Goal: Task Accomplishment & Management: Use online tool/utility

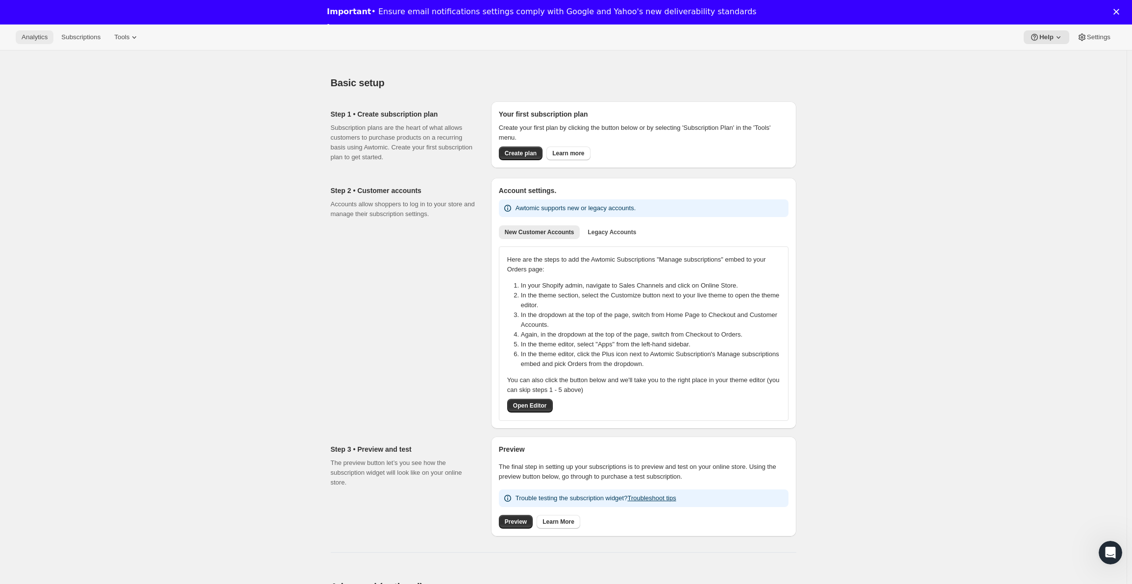
click at [30, 36] on span "Analytics" at bounding box center [35, 37] width 26 height 8
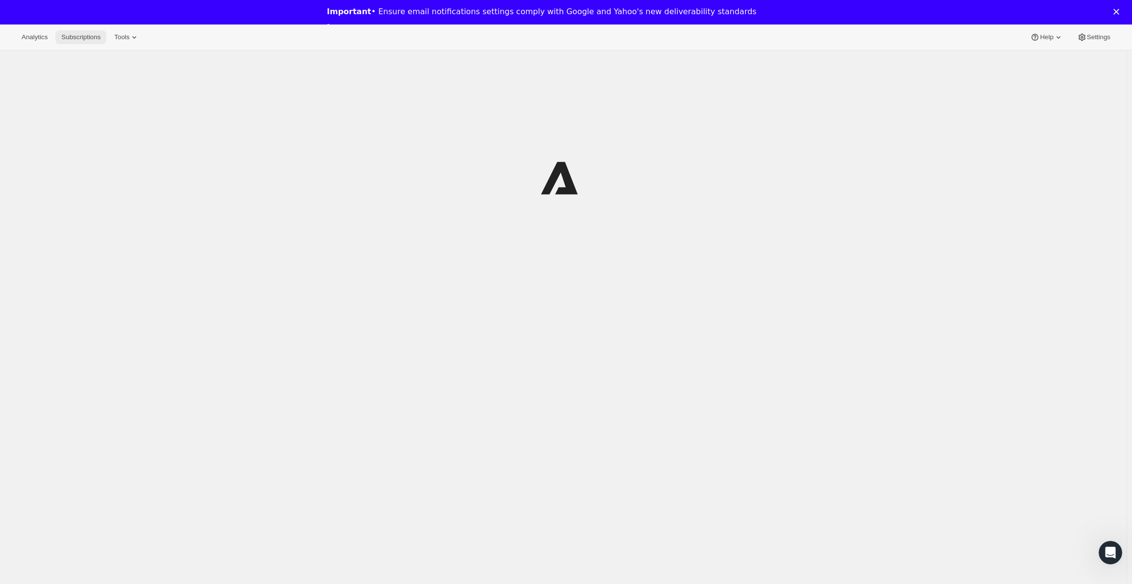
click at [73, 43] on button "Subscriptions" at bounding box center [80, 37] width 51 height 14
click at [138, 36] on icon at bounding box center [139, 37] width 10 height 10
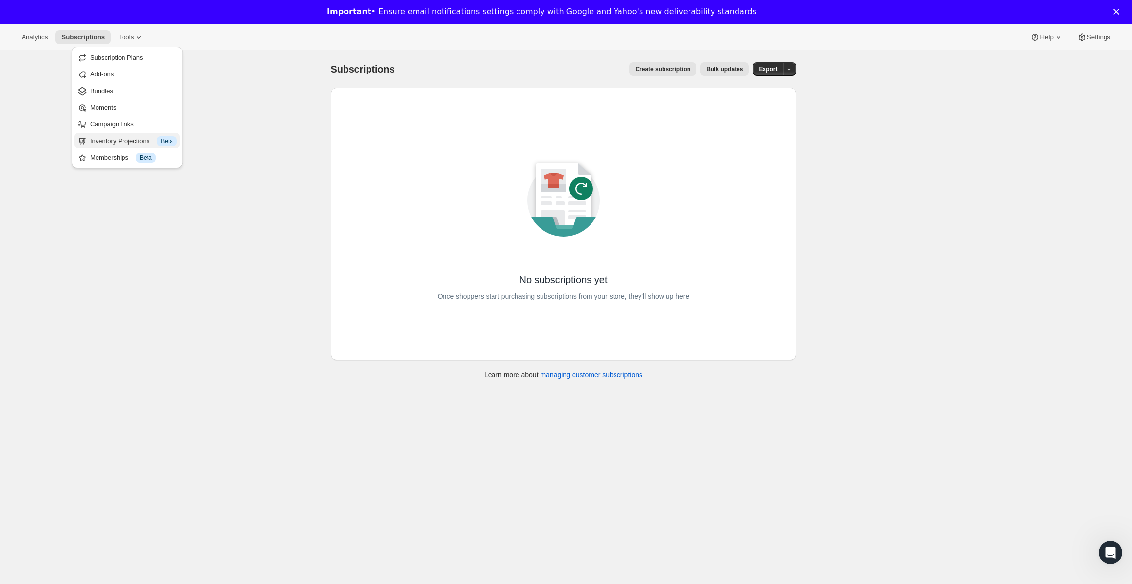
click at [116, 142] on div "Inventory Projections Info Beta" at bounding box center [133, 141] width 87 height 10
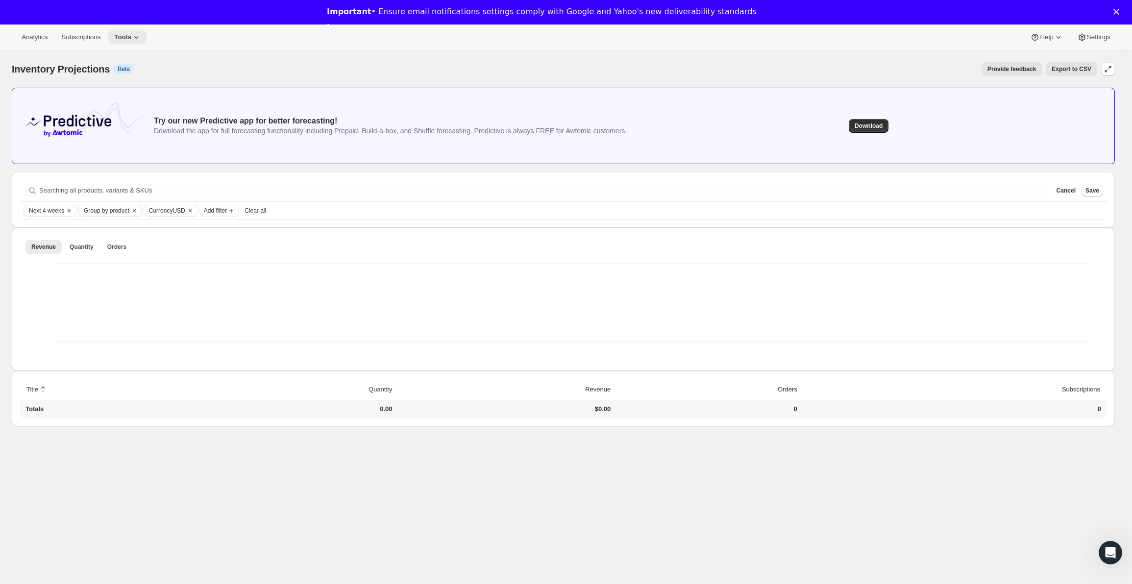
click at [126, 42] on button "Tools" at bounding box center [127, 37] width 39 height 14
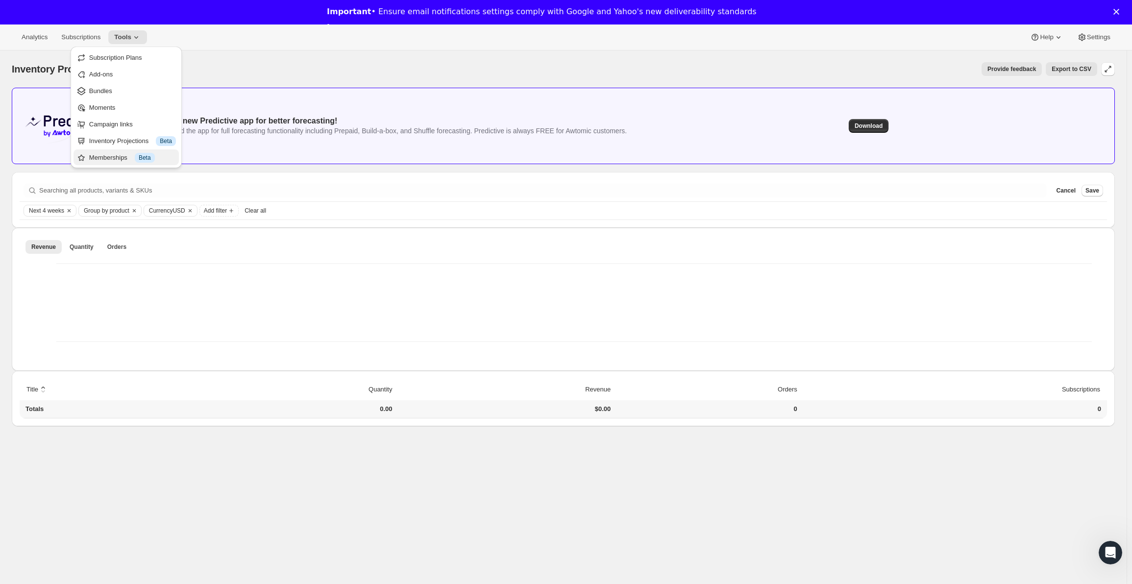
click at [111, 153] on div "Memberships Info Beta" at bounding box center [132, 158] width 87 height 10
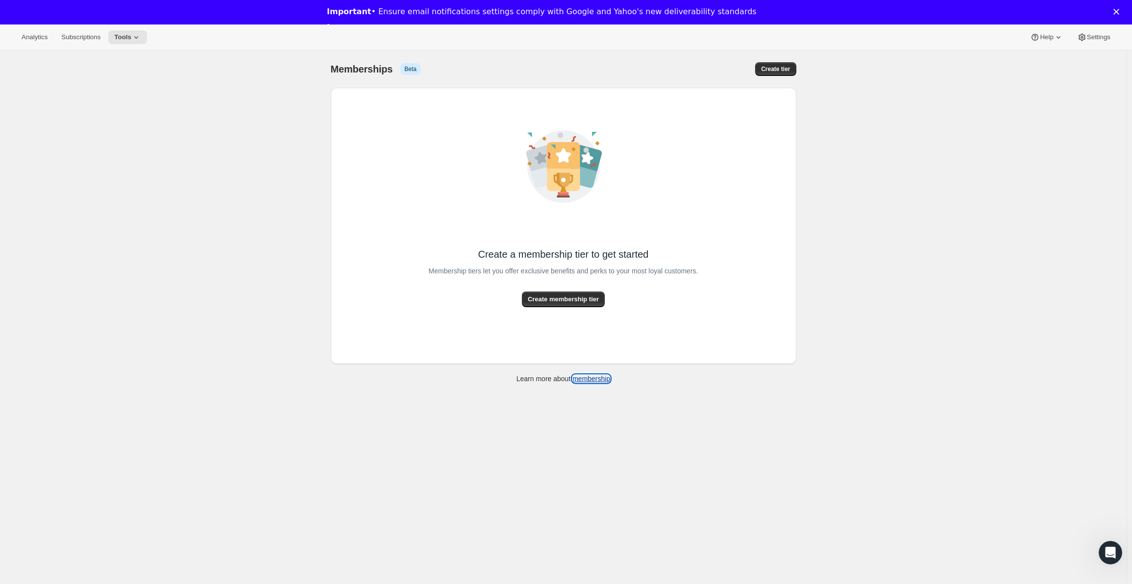
click at [595, 378] on link "membership" at bounding box center [591, 379] width 38 height 8
click at [581, 301] on span "Create membership tier" at bounding box center [563, 299] width 71 height 10
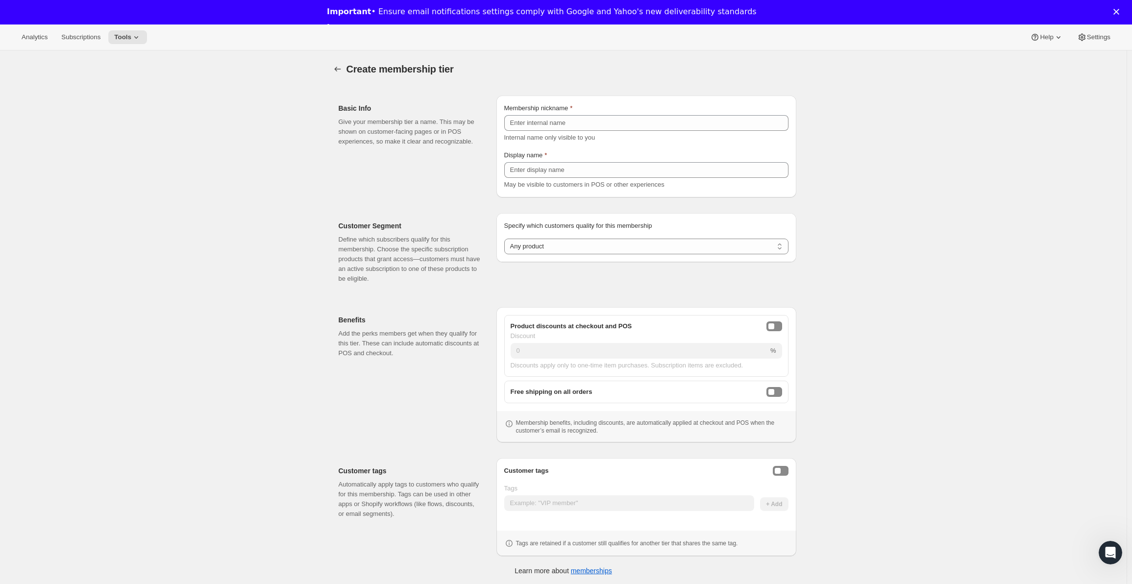
click at [596, 387] on div "Free shipping on all orders" at bounding box center [646, 392] width 284 height 23
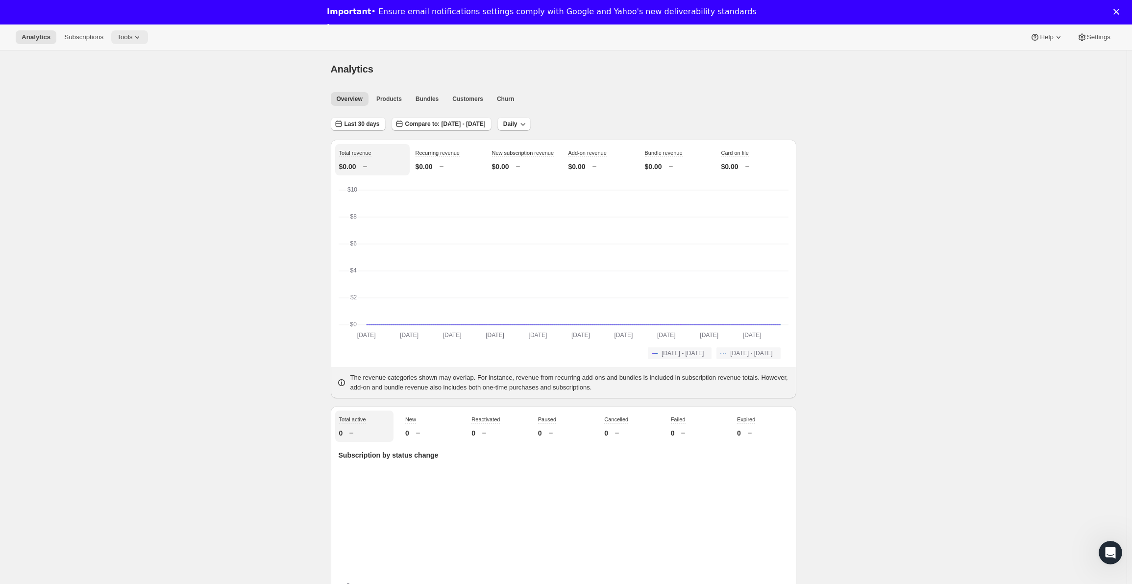
click at [117, 40] on span "Tools" at bounding box center [124, 37] width 15 height 8
click at [117, 156] on div "Memberships Info Beta" at bounding box center [133, 158] width 87 height 10
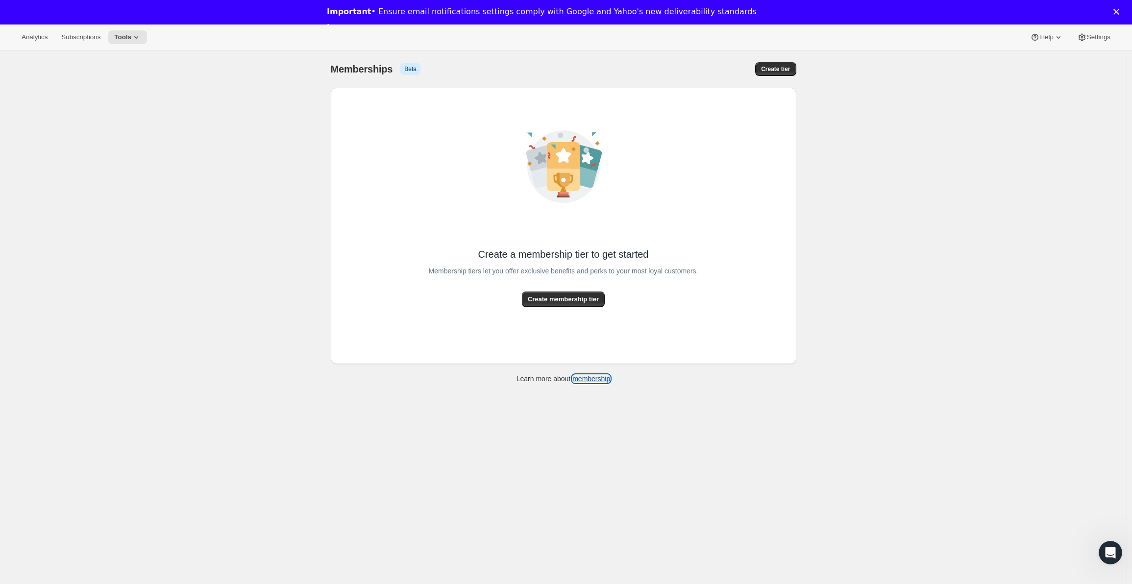
click at [586, 377] on link "membership" at bounding box center [591, 379] width 38 height 8
click at [692, 64] on div "Create tier" at bounding box center [694, 69] width 204 height 14
click at [114, 33] on span "Tools" at bounding box center [122, 37] width 17 height 8
